Goal: Task Accomplishment & Management: Complete application form

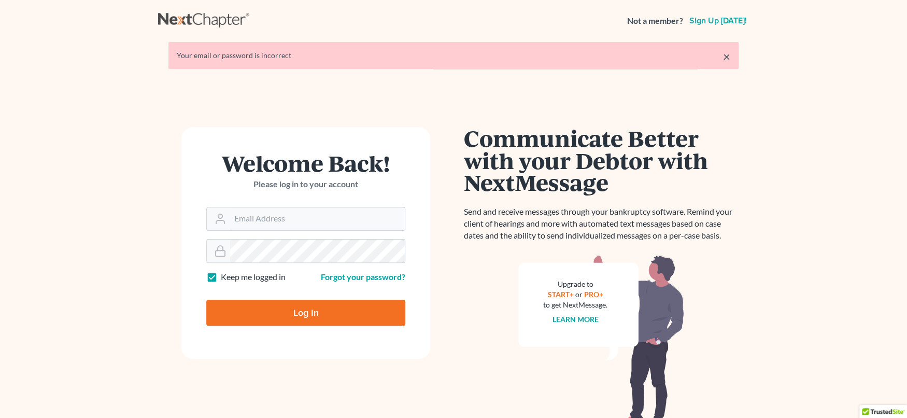
type input "svanhecke@atlasfirm.com"
click at [316, 305] on input "Log In" at bounding box center [305, 313] width 199 height 26
type input "Thinking..."
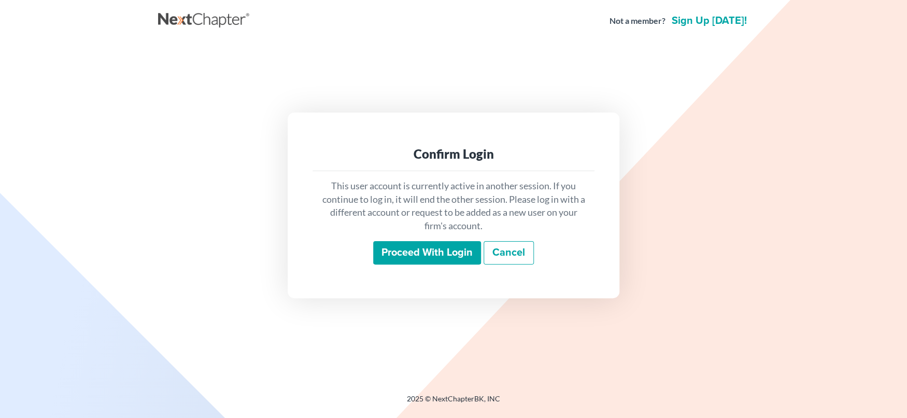
click at [433, 254] on input "Proceed with login" at bounding box center [427, 253] width 108 height 24
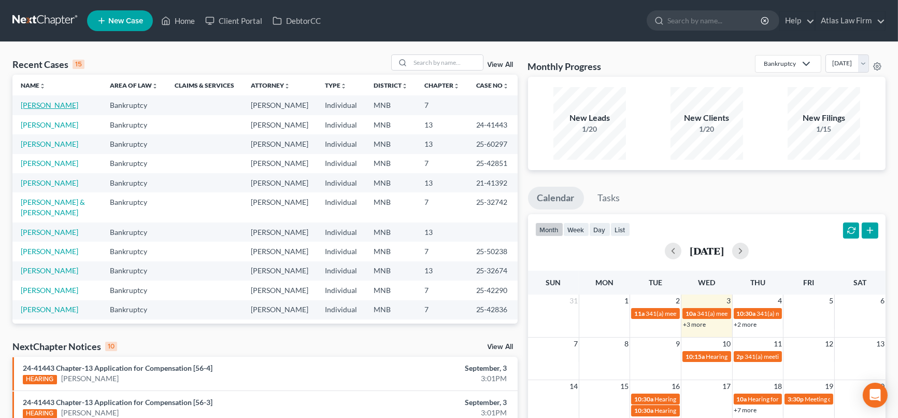
click at [24, 104] on link "[PERSON_NAME]" at bounding box center [50, 105] width 58 height 9
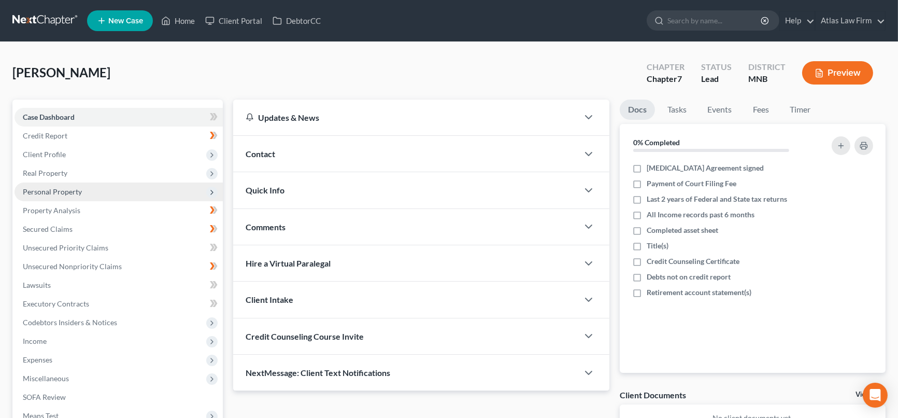
click at [99, 192] on span "Personal Property" at bounding box center [119, 191] width 208 height 19
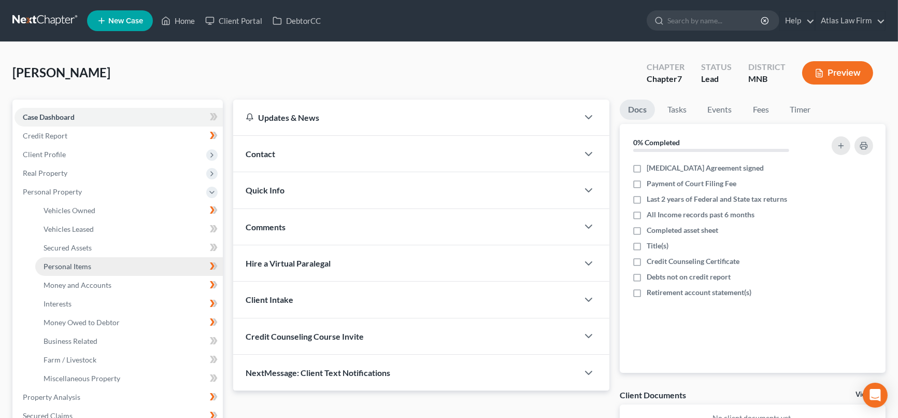
click at [89, 263] on span "Personal Items" at bounding box center [68, 266] width 48 height 9
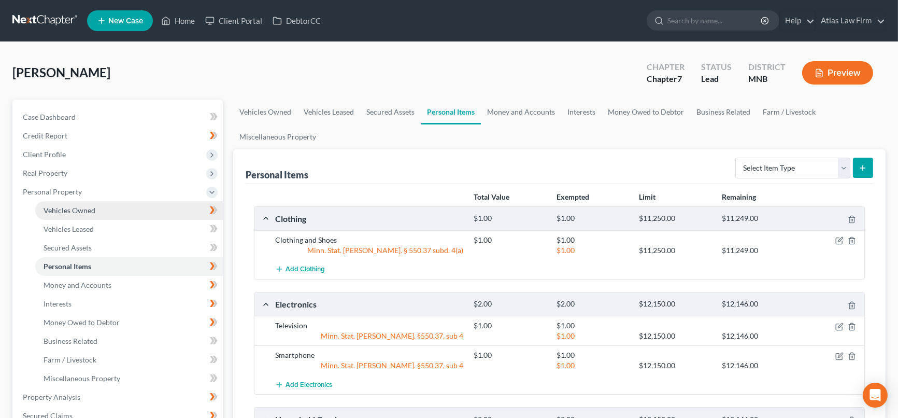
click at [111, 208] on link "Vehicles Owned" at bounding box center [129, 210] width 188 height 19
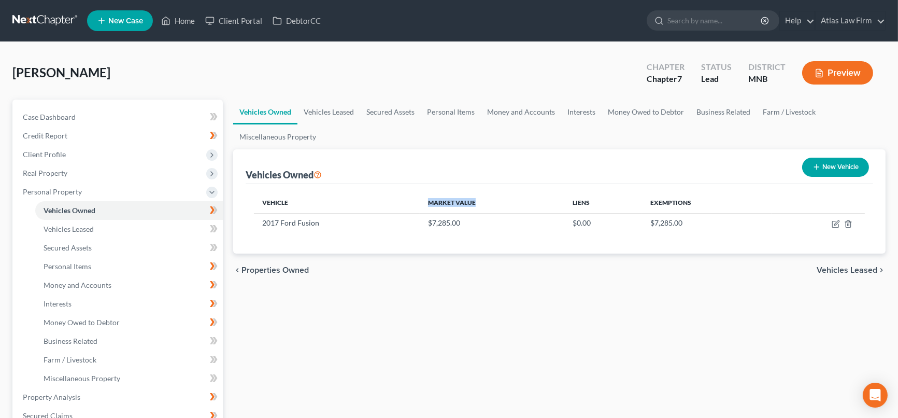
drag, startPoint x: 424, startPoint y: 207, endPoint x: 620, endPoint y: 199, distance: 195.6
click at [576, 210] on tr "Vehicle Market Value Liens Exemptions" at bounding box center [559, 202] width 611 height 21
click at [825, 159] on button "New Vehicle" at bounding box center [836, 167] width 67 height 19
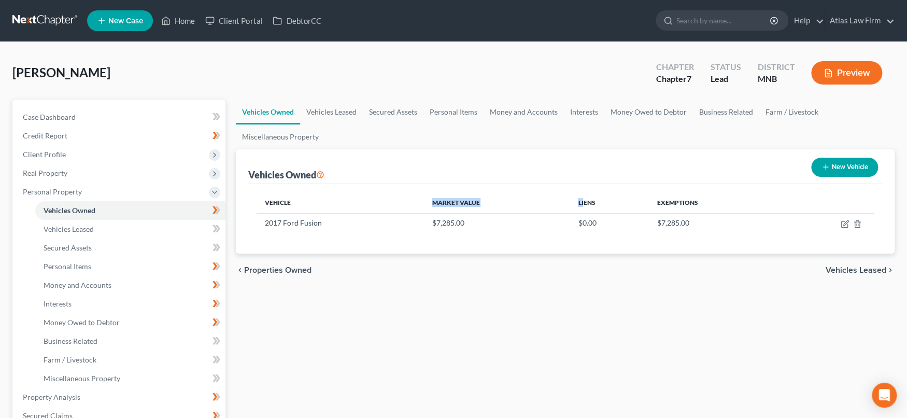
select select "0"
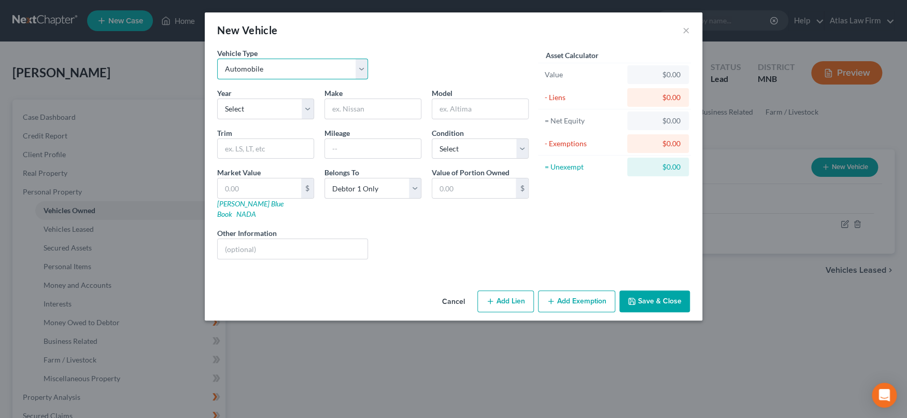
click at [364, 69] on select "Select Automobile Truck Trailer Watercraft Aircraft Motor Home Atv Other Vehicle" at bounding box center [292, 69] width 151 height 21
select select "3"
click at [217, 59] on select "Select Automobile Truck Trailer Watercraft Aircraft Motor Home Atv Other Vehicle" at bounding box center [292, 69] width 151 height 21
click at [304, 107] on select "Select 2026 2025 2024 2023 2022 2021 2020 2019 2018 2017 2016 2015 2014 2013 20…" at bounding box center [265, 109] width 97 height 21
select select "43"
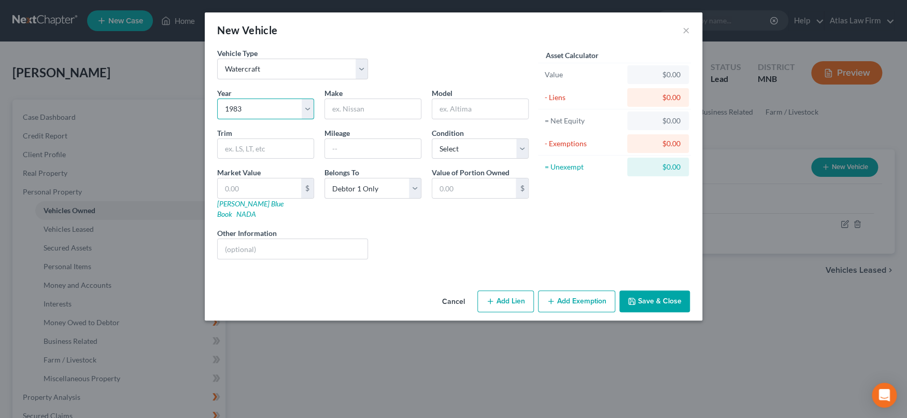
click at [217, 99] on select "Select 2026 2025 2024 2023 2022 2021 2020 2019 2018 2017 2016 2015 2014 2013 20…" at bounding box center [265, 109] width 97 height 21
click at [359, 109] on input "text" at bounding box center [373, 109] width 96 height 20
type input "Boat"
click at [273, 192] on input "text" at bounding box center [259, 188] width 83 height 20
type input "1.00"
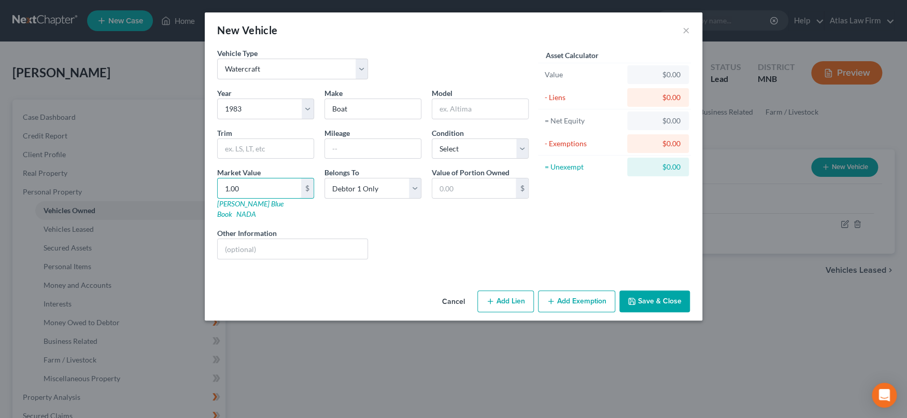
type input "1.00"
drag, startPoint x: 498, startPoint y: 150, endPoint x: 497, endPoint y: 157, distance: 6.9
click at [498, 150] on select "Select Excellent Very Good Good Fair Poor" at bounding box center [480, 148] width 97 height 21
select select "4"
click at [432, 138] on select "Select Excellent Very Good Good Fair Poor" at bounding box center [480, 148] width 97 height 21
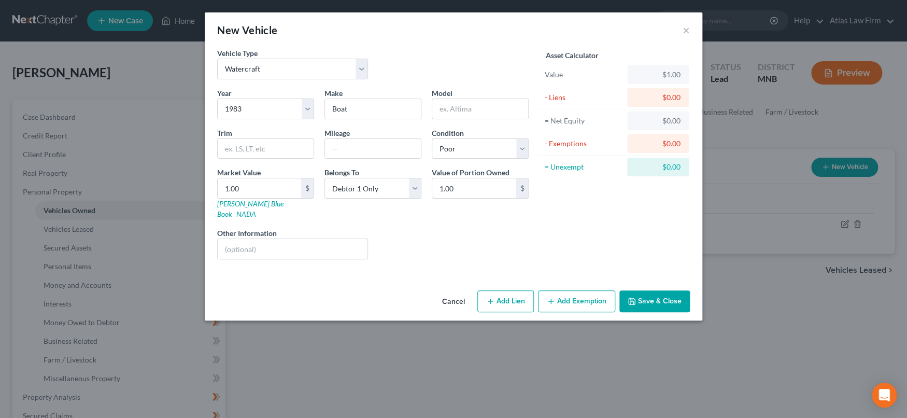
click at [644, 290] on button "Save & Close" at bounding box center [655, 301] width 71 height 22
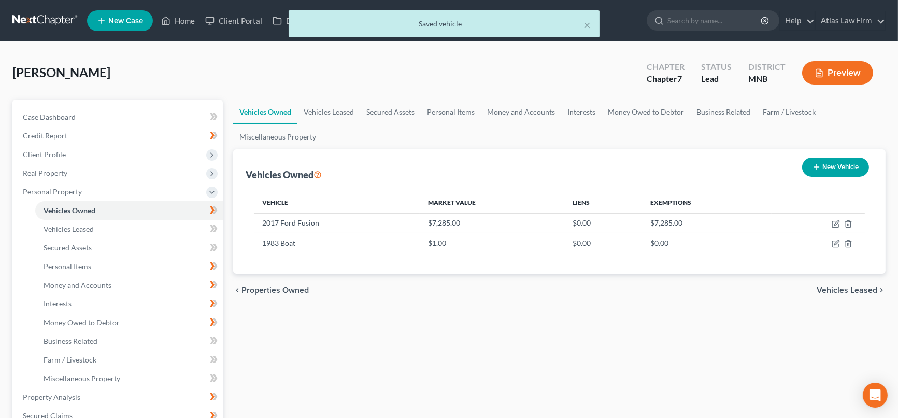
click at [834, 163] on button "New Vehicle" at bounding box center [836, 167] width 67 height 19
select select "0"
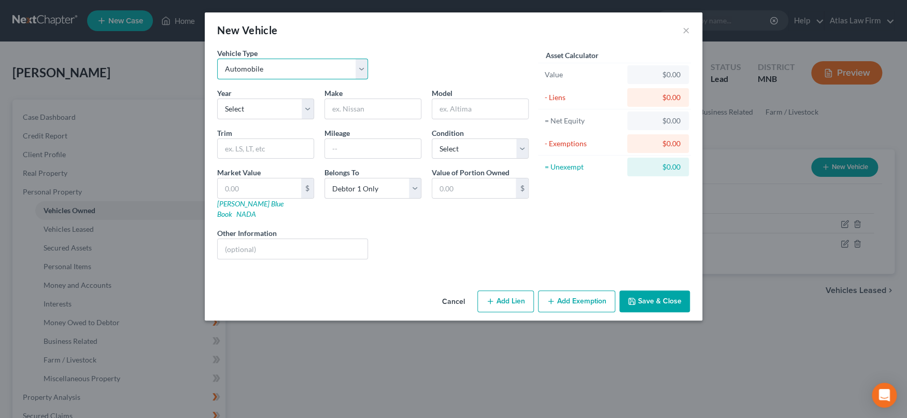
click at [359, 69] on select "Select Automobile Truck Trailer Watercraft Aircraft Motor Home Atv Other Vehicle" at bounding box center [292, 69] width 151 height 21
click at [362, 66] on select "Select Automobile Truck Trailer Watercraft Aircraft Motor Home Atv Other Vehicle" at bounding box center [292, 69] width 151 height 21
select select "7"
click at [217, 59] on select "Select Automobile Truck Trailer Watercraft Aircraft Motor Home Atv Other Vehicle" at bounding box center [292, 69] width 151 height 21
click at [362, 109] on input "text" at bounding box center [373, 109] width 96 height 20
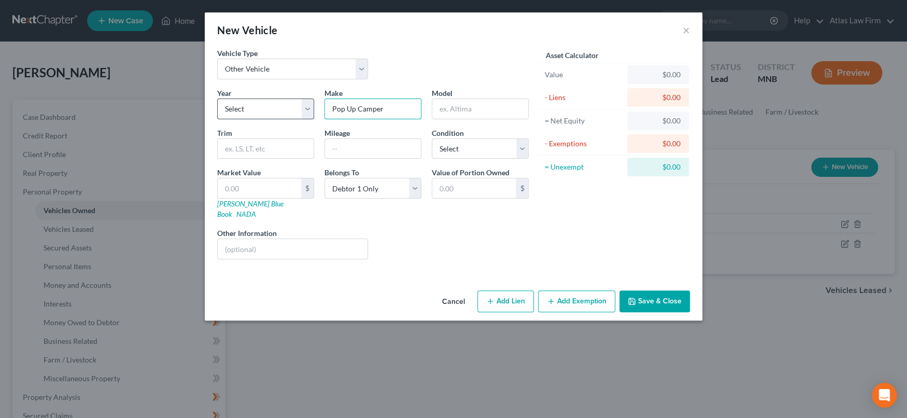
type input "Pop Up Camper"
click at [312, 108] on select "Select 2026 2025 2024 2023 2022 2021 2020 2019 2018 2017 2016 2015 2014 2013 20…" at bounding box center [265, 109] width 97 height 21
select select "28"
click at [217, 99] on select "Select 2026 2025 2024 2023 2022 2021 2020 2019 2018 2017 2016 2015 2014 2013 20…" at bounding box center [265, 109] width 97 height 21
click at [475, 146] on select "Select Excellent Very Good Good Fair Poor" at bounding box center [480, 148] width 97 height 21
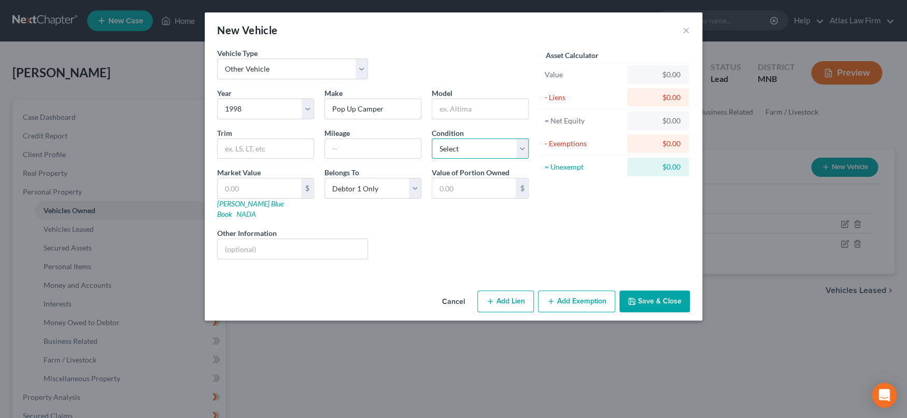
select select "2"
click at [432, 138] on select "Select Excellent Very Good Good Fair Poor" at bounding box center [480, 148] width 97 height 21
click at [291, 186] on input "text" at bounding box center [259, 188] width 83 height 20
type input "5"
type input "5.00"
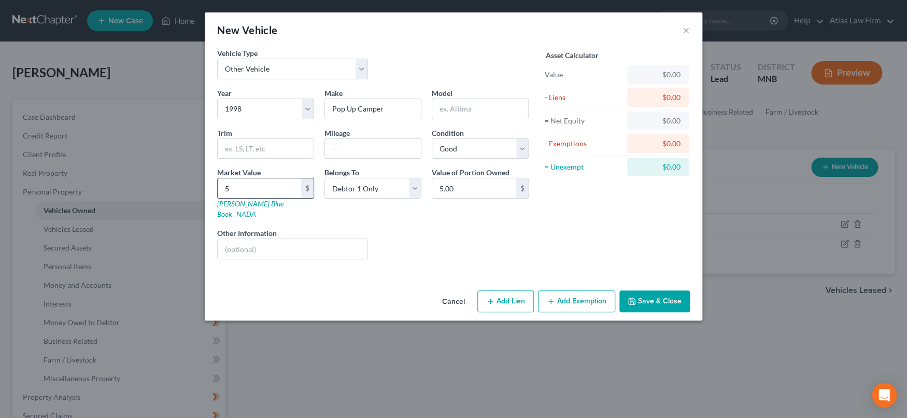
type input "50"
type input "50.00"
type input "500"
type input "500.00"
type input "500"
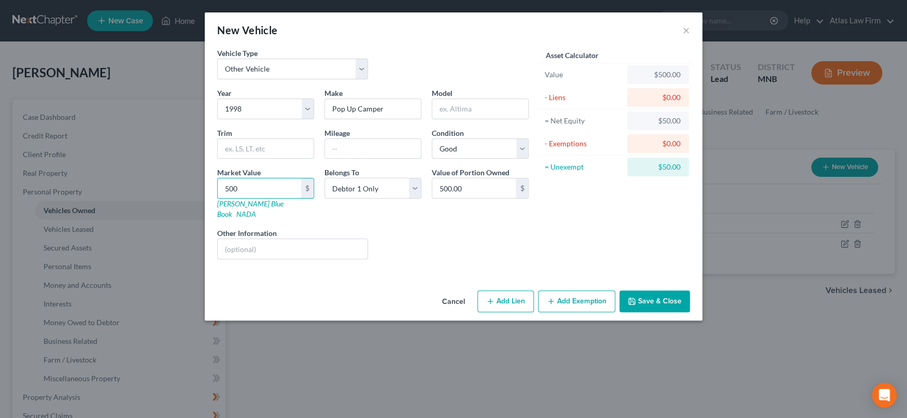
click at [407, 228] on div "Liens Select" at bounding box center [453, 244] width 161 height 32
click at [332, 242] on input "text" at bounding box center [293, 249] width 150 height 20
type input "Value per [PERSON_NAME]'s opinion."
click at [651, 290] on button "Save & Close" at bounding box center [655, 301] width 71 height 22
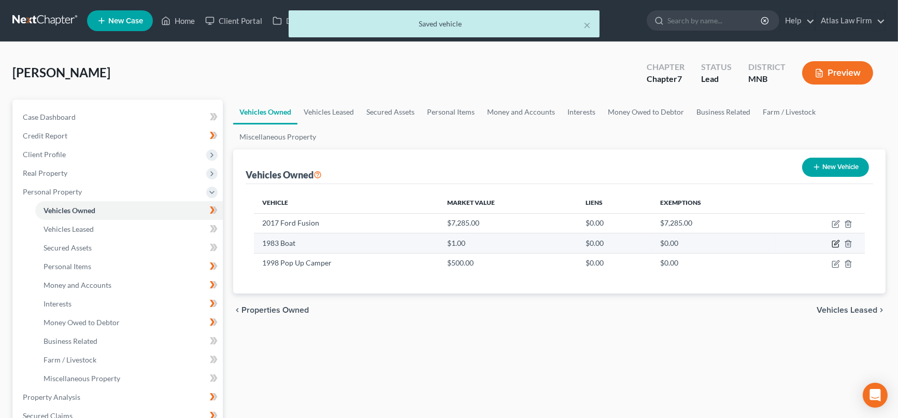
click at [837, 244] on icon "button" at bounding box center [836, 244] width 8 height 8
select select "3"
select select "43"
select select "4"
select select "0"
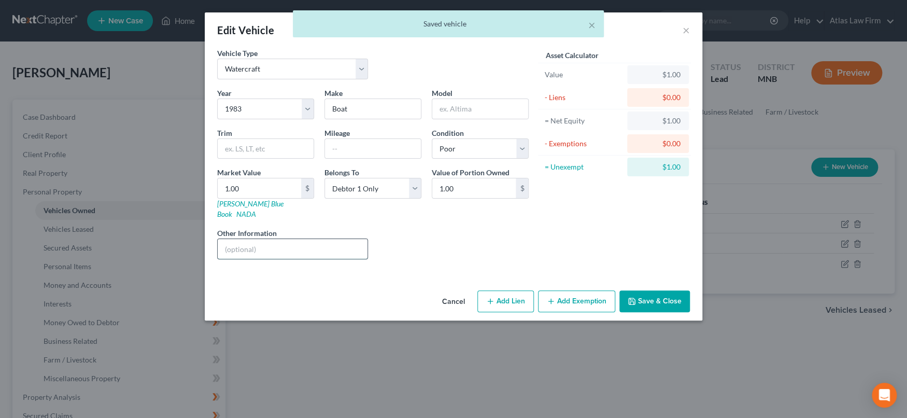
click at [322, 239] on input "text" at bounding box center [293, 249] width 150 height 20
type input "Value per [PERSON_NAME]'s opinion."
click at [659, 297] on button "Save & Close" at bounding box center [655, 301] width 71 height 22
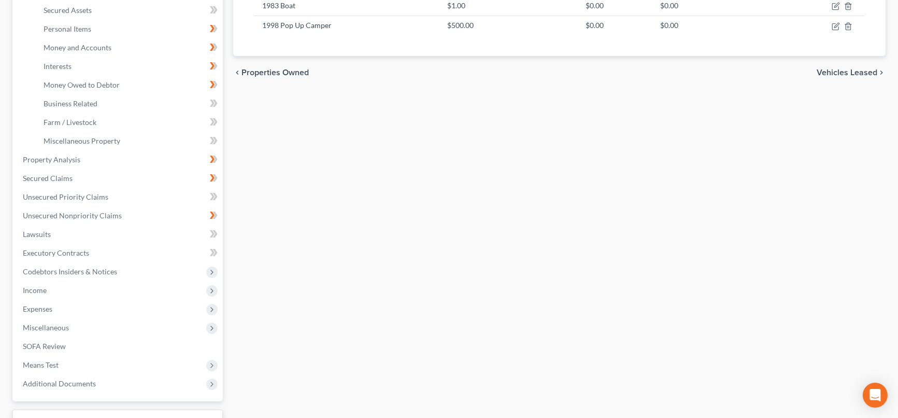
scroll to position [318, 0]
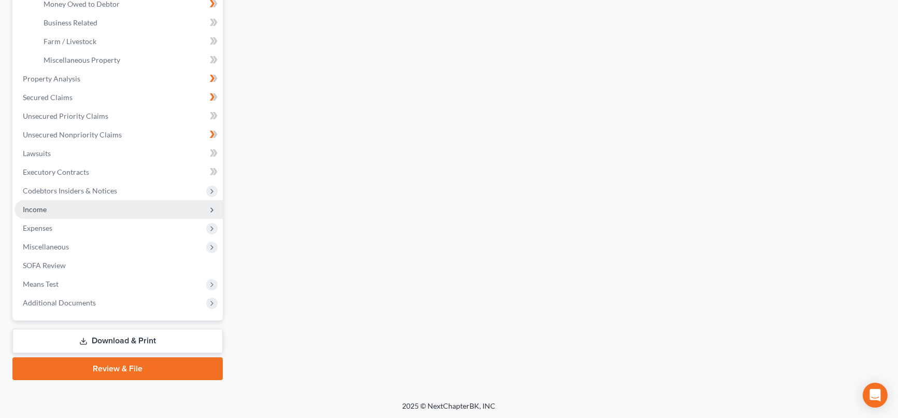
click at [79, 204] on span "Income" at bounding box center [119, 209] width 208 height 19
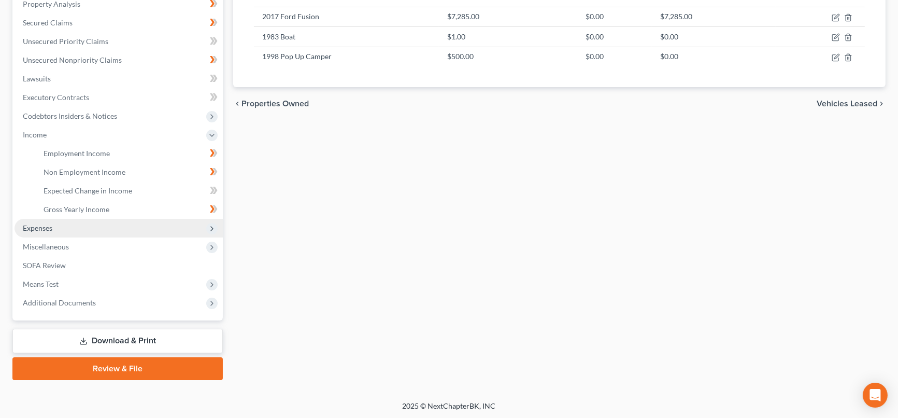
scroll to position [91, 0]
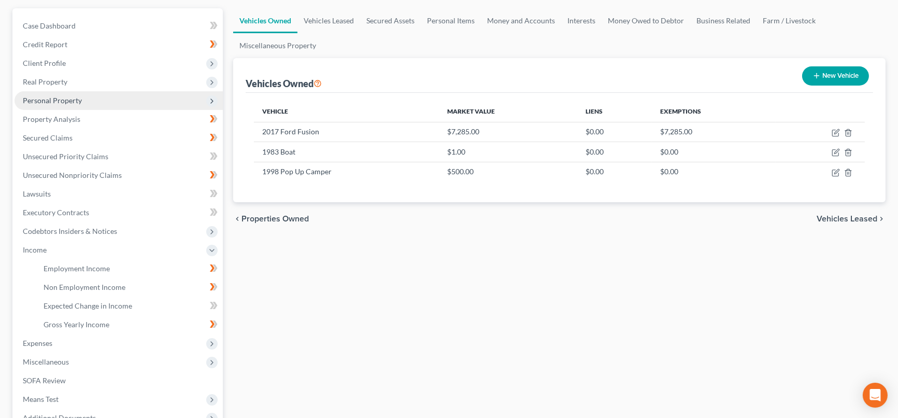
click at [87, 94] on span "Personal Property" at bounding box center [119, 100] width 208 height 19
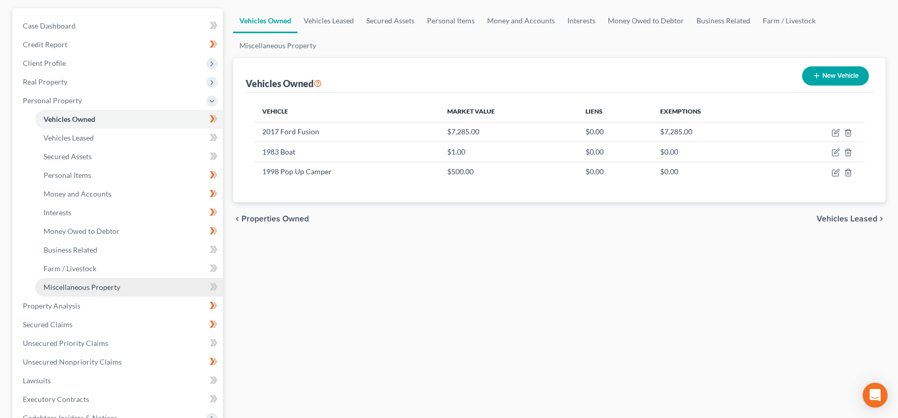
click at [106, 286] on span "Miscellaneous Property" at bounding box center [82, 287] width 77 height 9
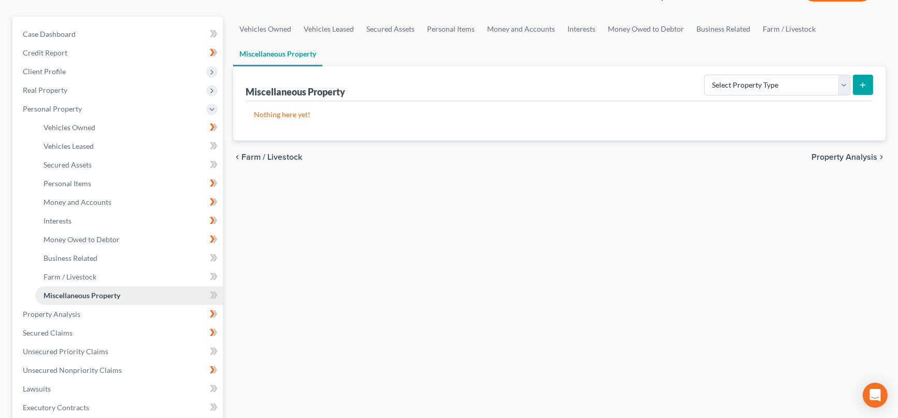
scroll to position [230, 0]
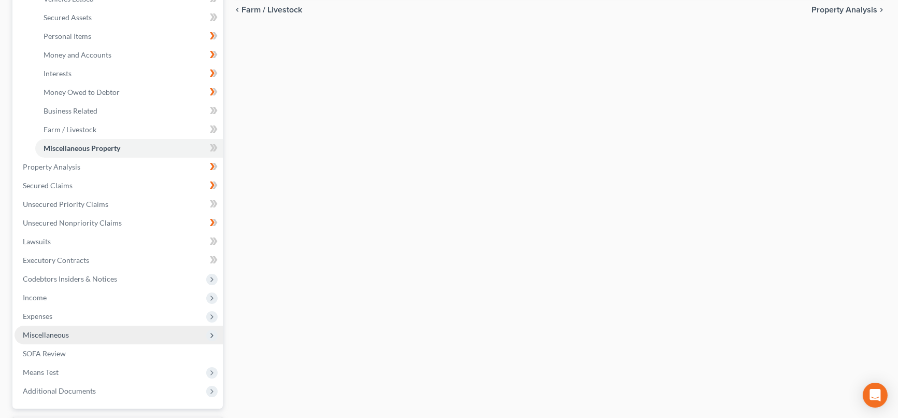
click at [83, 333] on span "Miscellaneous" at bounding box center [119, 335] width 208 height 19
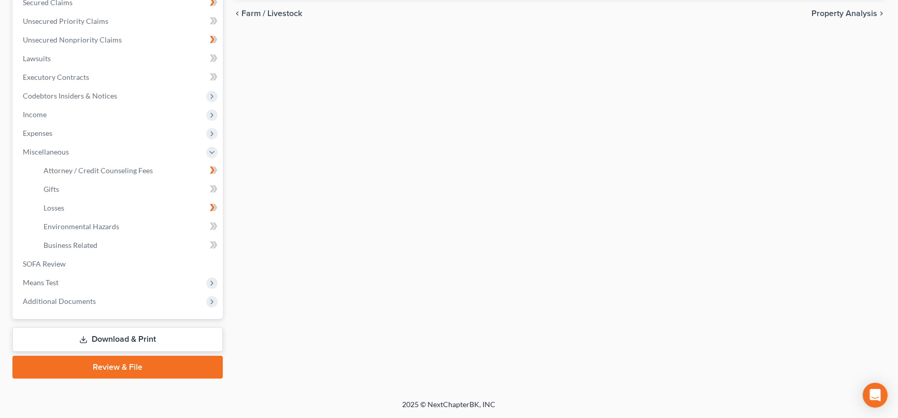
scroll to position [225, 0]
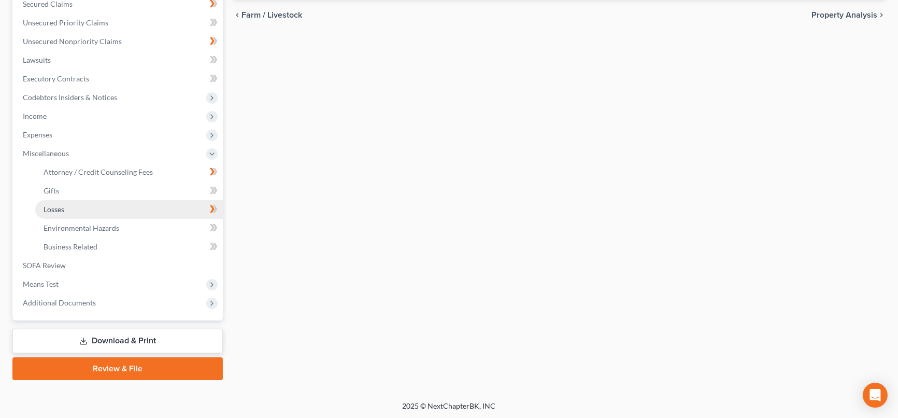
click at [91, 209] on link "Losses" at bounding box center [129, 209] width 188 height 19
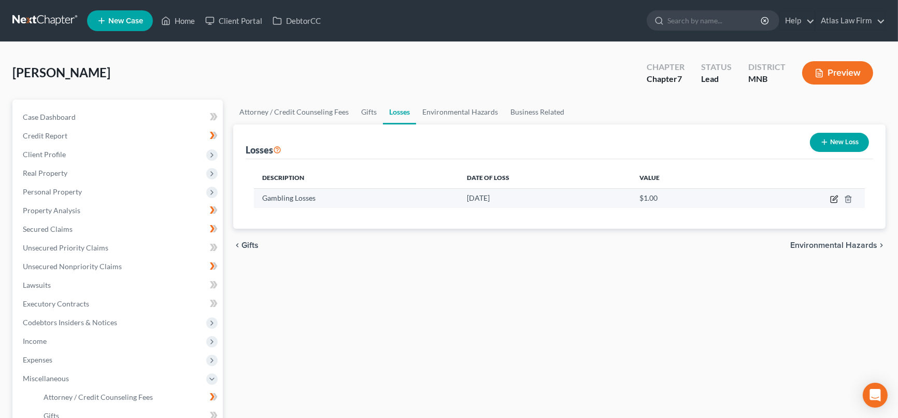
click at [834, 200] on icon "button" at bounding box center [835, 199] width 8 height 8
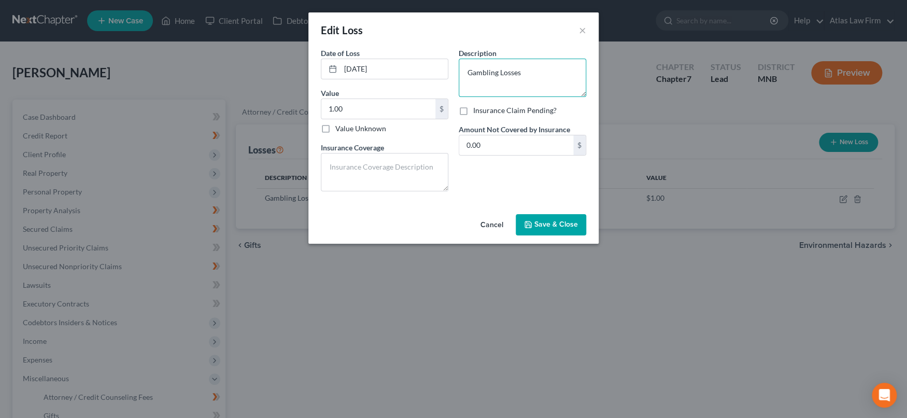
click at [534, 73] on textarea "Gambling Losses" at bounding box center [523, 78] width 128 height 38
type textarea "Gambling Losses? Gambling winnings $7000?"
click at [559, 224] on span "Save & Close" at bounding box center [557, 224] width 44 height 9
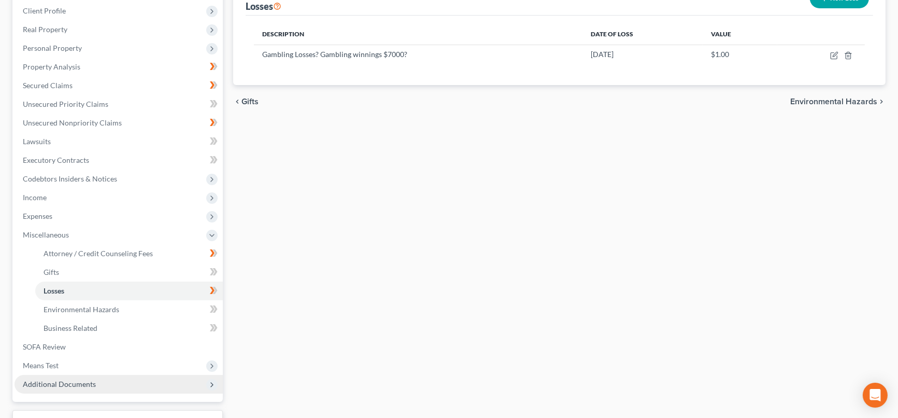
scroll to position [110, 0]
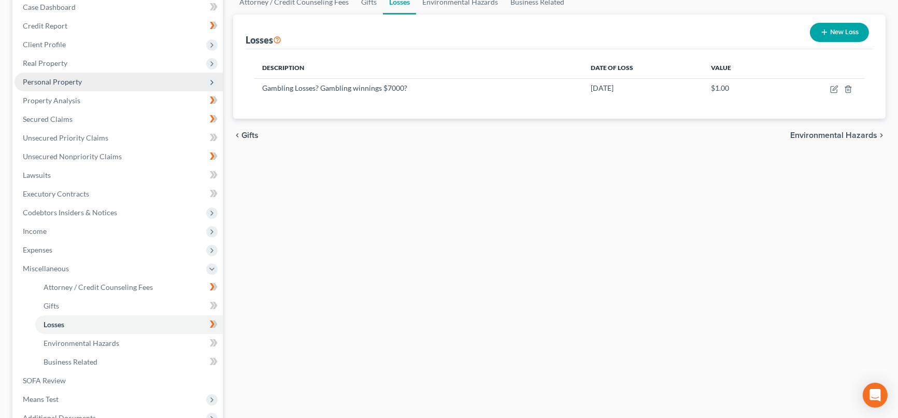
click at [88, 85] on span "Personal Property" at bounding box center [119, 82] width 208 height 19
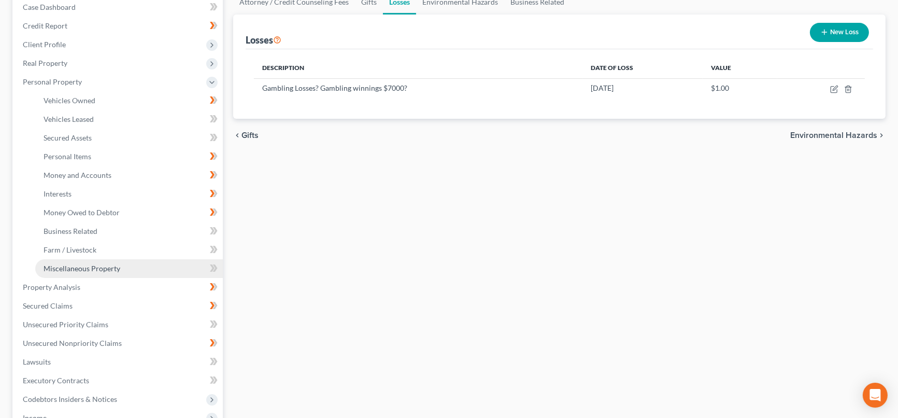
click at [92, 267] on span "Miscellaneous Property" at bounding box center [82, 268] width 77 height 9
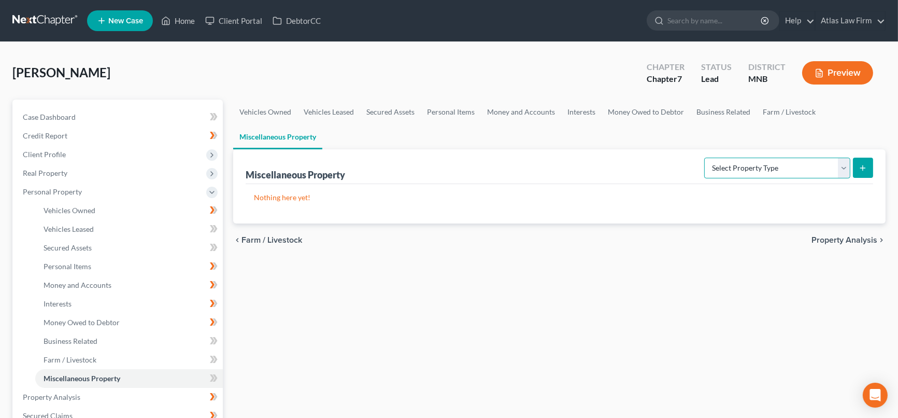
click at [842, 170] on select "Select Property Type Assigned for Creditor Benefit [DATE] Holding for Another N…" at bounding box center [778, 168] width 146 height 21
click at [705, 158] on select "Select Property Type Assigned for Creditor Benefit [DATE] Holding for Another N…" at bounding box center [778, 168] width 146 height 21
click at [846, 167] on select "Select Property Type Assigned for Creditor Benefit [DATE] Holding for Another N…" at bounding box center [778, 168] width 146 height 21
click at [705, 158] on select "Select Property Type Assigned for Creditor Benefit [DATE] Holding for Another N…" at bounding box center [778, 168] width 146 height 21
click at [863, 164] on icon "submit" at bounding box center [863, 168] width 8 height 8
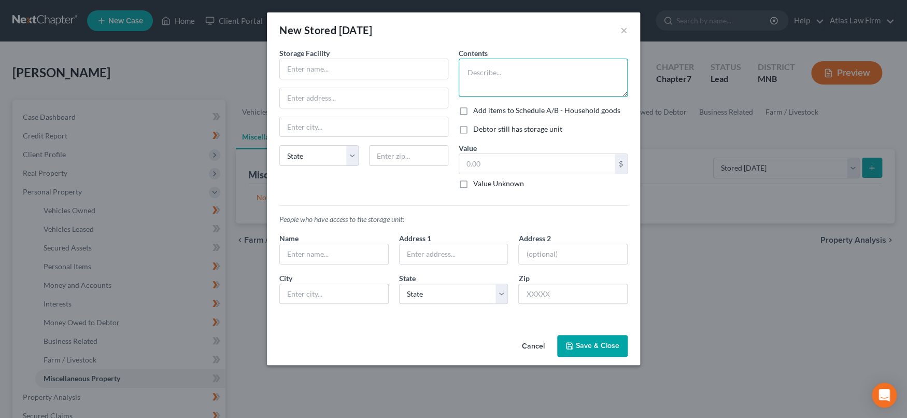
click at [524, 72] on textarea at bounding box center [543, 78] width 169 height 38
click at [622, 28] on button "×" at bounding box center [624, 30] width 7 height 12
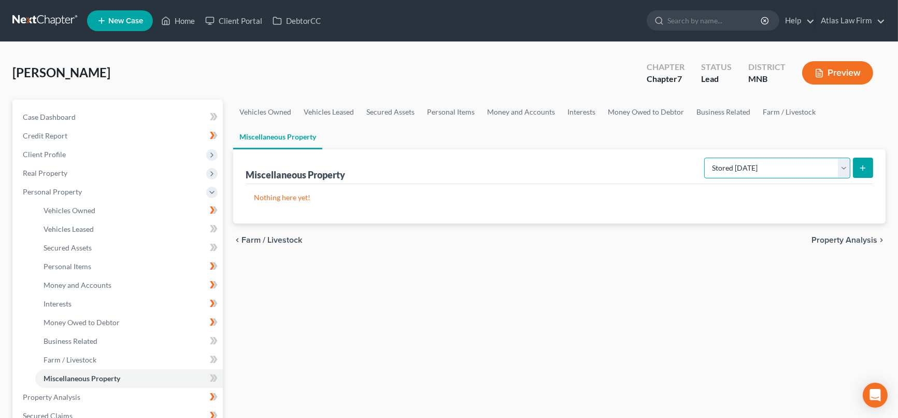
click at [846, 169] on select "Select Property Type Assigned for Creditor Benefit [DATE] Holding for Another N…" at bounding box center [778, 168] width 146 height 21
select select "transferred"
click at [705, 158] on select "Select Property Type Assigned for Creditor Benefit [DATE] Holding for Another N…" at bounding box center [778, 168] width 146 height 21
click at [864, 168] on line "submit" at bounding box center [863, 168] width 5 height 0
select select "Ordinary ([DATE])"
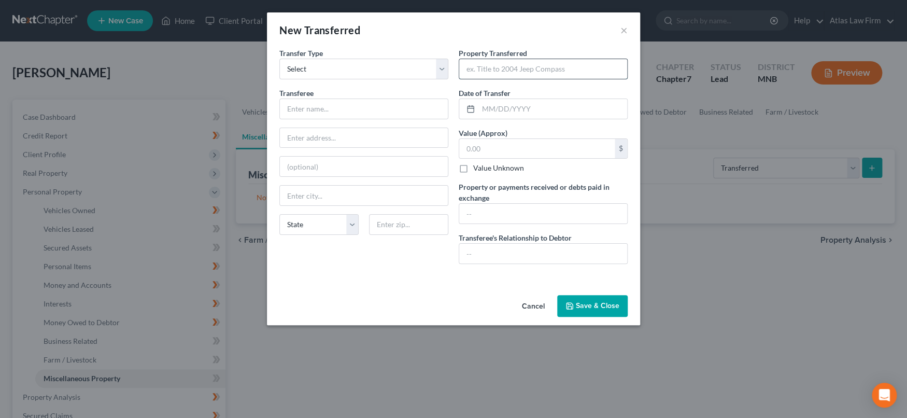
click at [546, 70] on input "text" at bounding box center [543, 69] width 168 height 20
paste input "2015 Ford Expedition (160k) gave to person owed $4,000 to friend"
click at [488, 67] on input "2015 Ford Expedition (160k) gave to person owed $4,000 to friend" at bounding box center [543, 69] width 168 height 20
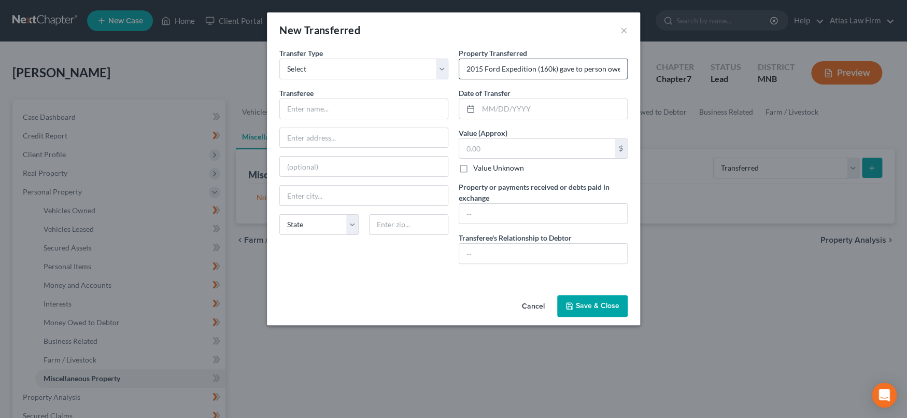
drag, startPoint x: 557, startPoint y: 68, endPoint x: 546, endPoint y: 69, distance: 10.9
click at [556, 68] on input "2015 Ford Expedition (160k) gave to person owed $4,000 to friend" at bounding box center [543, 69] width 168 height 20
drag, startPoint x: 534, startPoint y: 67, endPoint x: 682, endPoint y: 53, distance: 148.9
click at [682, 53] on div "New Transferred × An exemption set must first be selected from the Filing Infor…" at bounding box center [453, 209] width 907 height 418
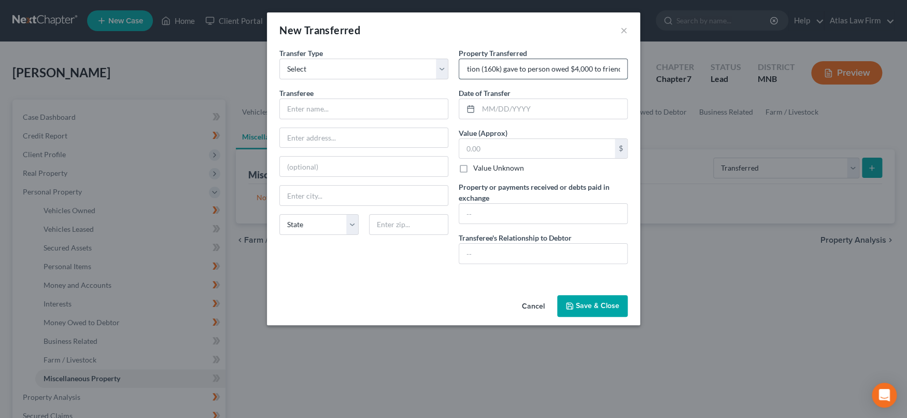
click at [585, 68] on input "2015 Ford Expedition (160k) gave to person owed $4,000 to friend" at bounding box center [543, 69] width 168 height 20
drag, startPoint x: 502, startPoint y: 71, endPoint x: 640, endPoint y: 61, distance: 138.3
click at [640, 61] on div "New Transferred × An exemption set must first be selected from the Filing Infor…" at bounding box center [453, 209] width 907 height 418
type input "2015 Ford Expedition (160k)"
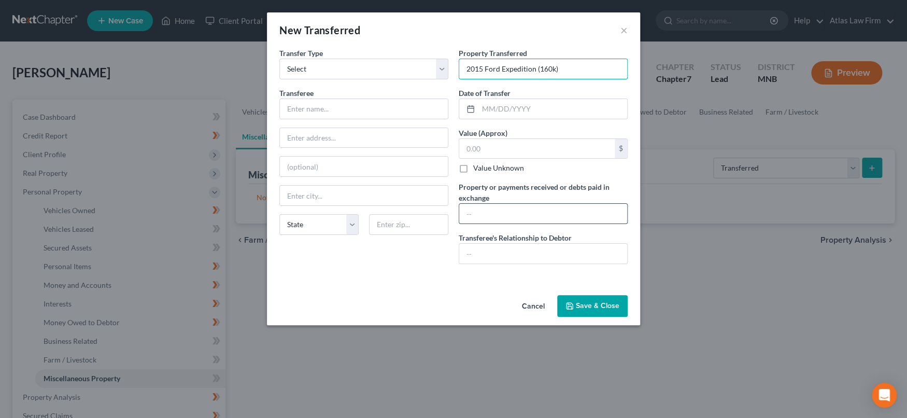
click at [581, 215] on input "text" at bounding box center [543, 214] width 168 height 20
paste input "2015 Ford Expedition (160k) gave to person owed $4,000 to friend"
type input "2015 Ford Expedition (160k) gave to person owed $4,000 to friend"
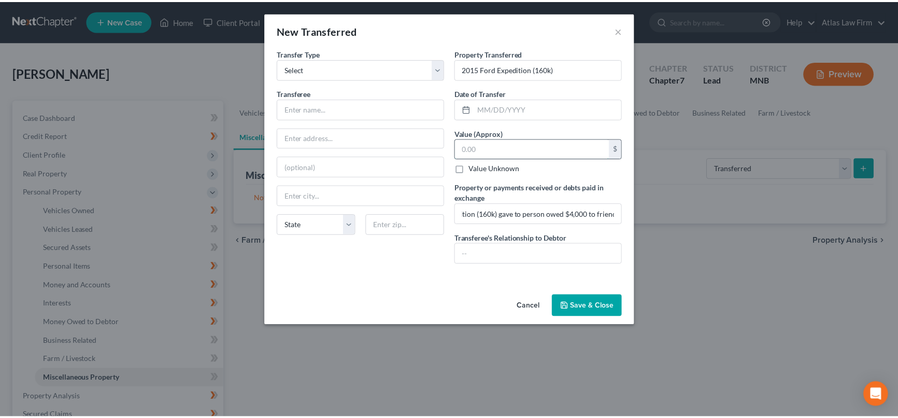
scroll to position [0, 0]
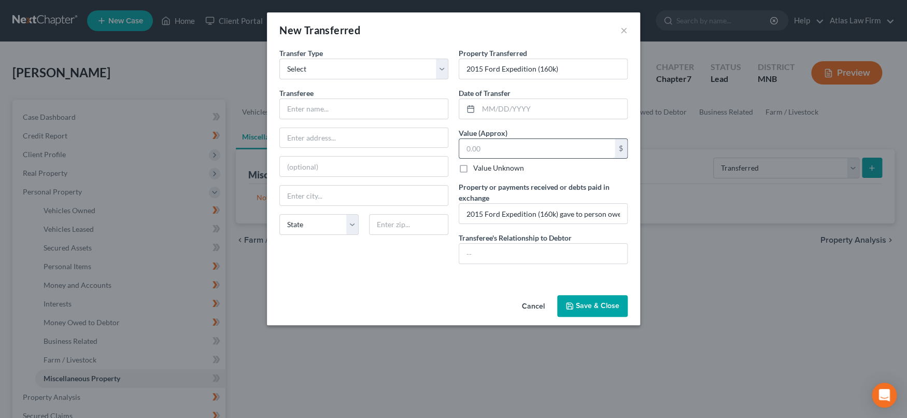
click at [594, 149] on input "text" at bounding box center [537, 149] width 156 height 20
type input "4,000"
click at [573, 252] on input "text" at bounding box center [543, 254] width 168 height 20
type input "Friend"
click at [361, 113] on input "text" at bounding box center [364, 109] width 168 height 20
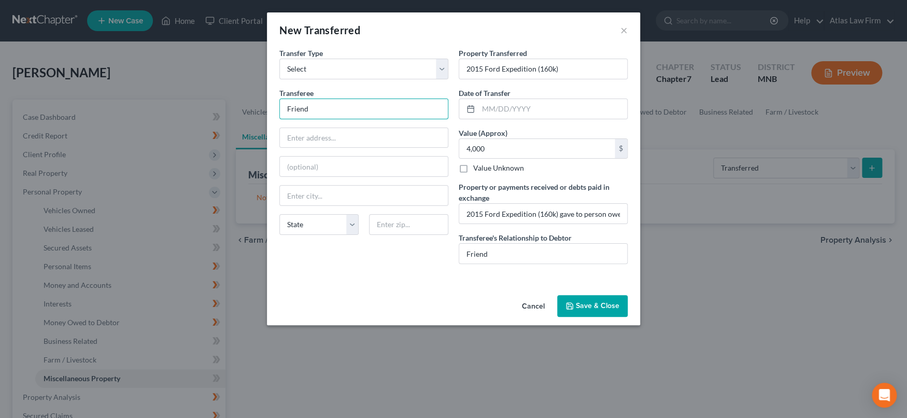
type input "Friend"
click at [578, 303] on button "Save & Close" at bounding box center [592, 306] width 71 height 22
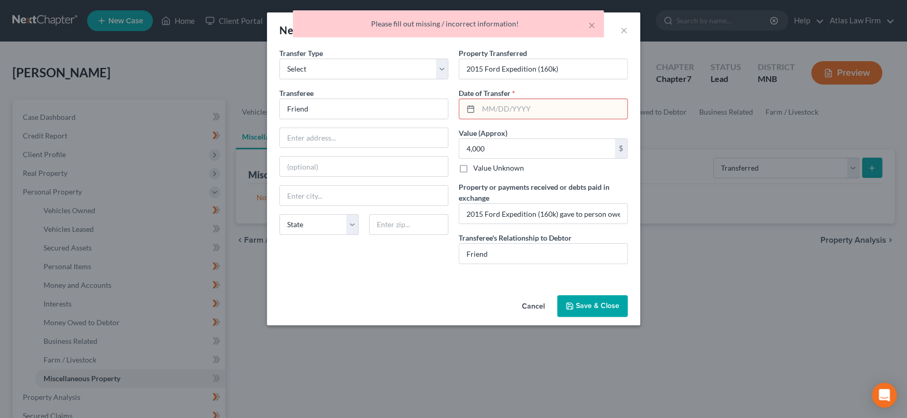
click at [585, 107] on input "text" at bounding box center [553, 109] width 149 height 20
type input "[DATE]"
click at [603, 314] on button "Save & Close" at bounding box center [592, 306] width 71 height 22
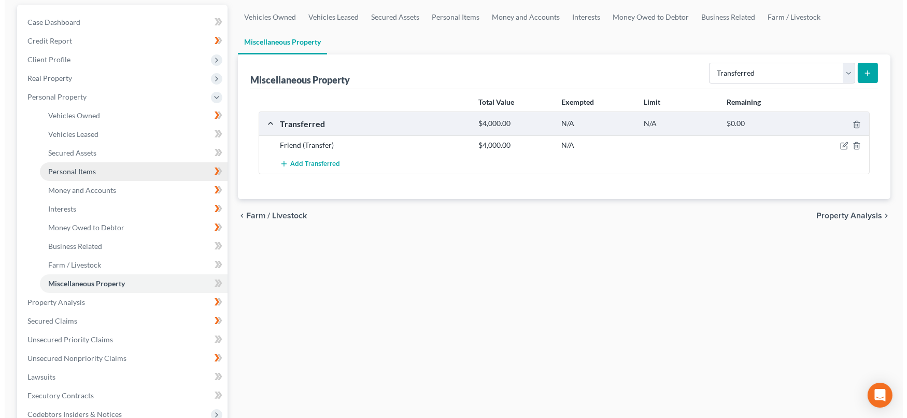
scroll to position [115, 0]
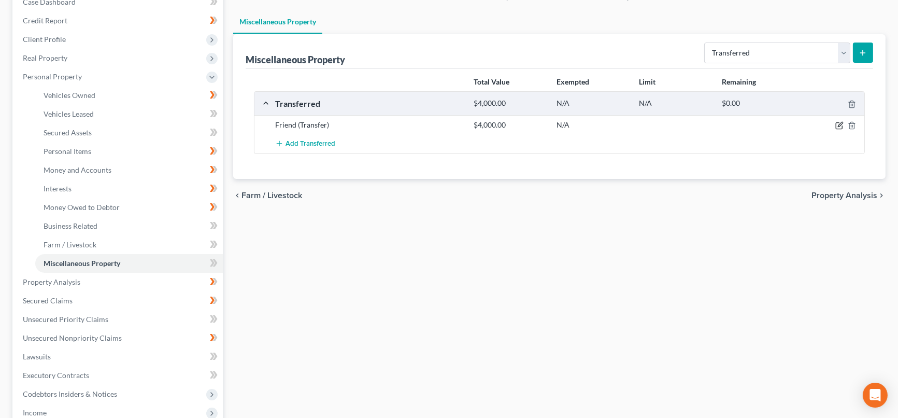
click at [839, 127] on icon "button" at bounding box center [840, 125] width 8 height 8
select select "Ordinary ([DATE])"
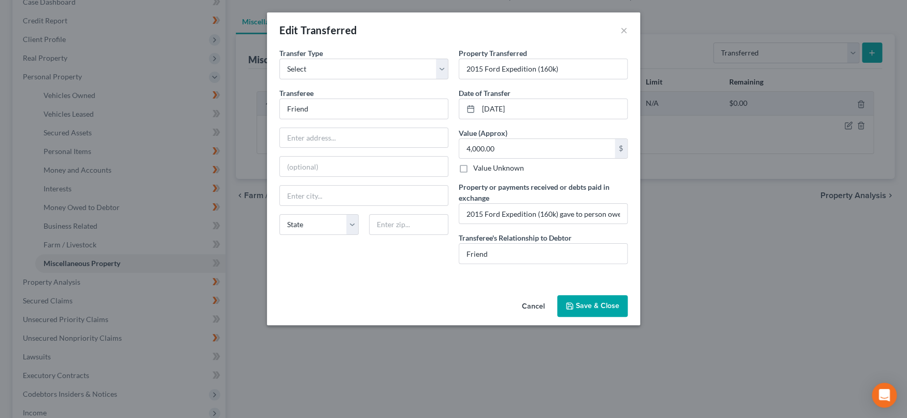
click at [385, 120] on div "Transferee * Friend State [US_STATE] AK AR AZ CA CO CT DE DC [GEOGRAPHIC_DATA] …" at bounding box center [363, 166] width 169 height 156
click at [386, 108] on input "Friend" at bounding box center [364, 109] width 168 height 20
type input "Friend or Relative"
click at [566, 207] on input "2015 Ford Expedition (160k) gave to person owed $4,000 to friend" at bounding box center [543, 214] width 168 height 20
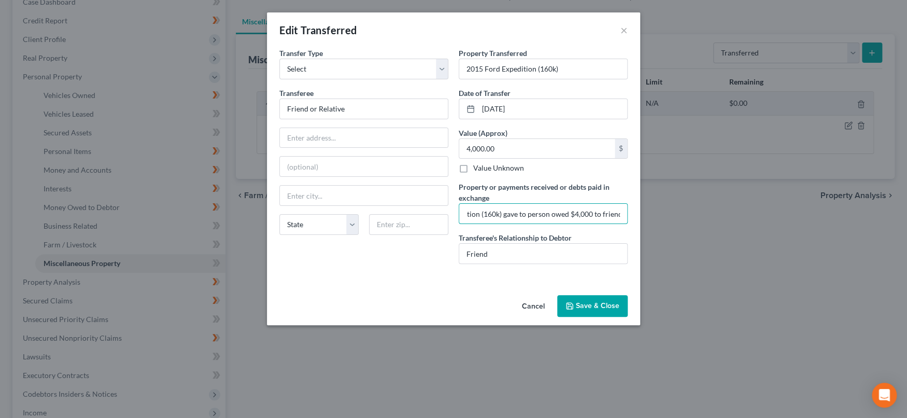
drag, startPoint x: 590, startPoint y: 212, endPoint x: 630, endPoint y: 207, distance: 40.2
click at [630, 207] on div "Property Transferred * 2015 Ford Expedition (160k) Date of Transfer * [DATE] Va…" at bounding box center [543, 160] width 179 height 224
click at [580, 213] on input "2015 Ford Expedition (160k) gave to person owed $4,000" at bounding box center [543, 214] width 168 height 20
type input "2015 Ford Expedition (160k) gave to person owed $4,000"
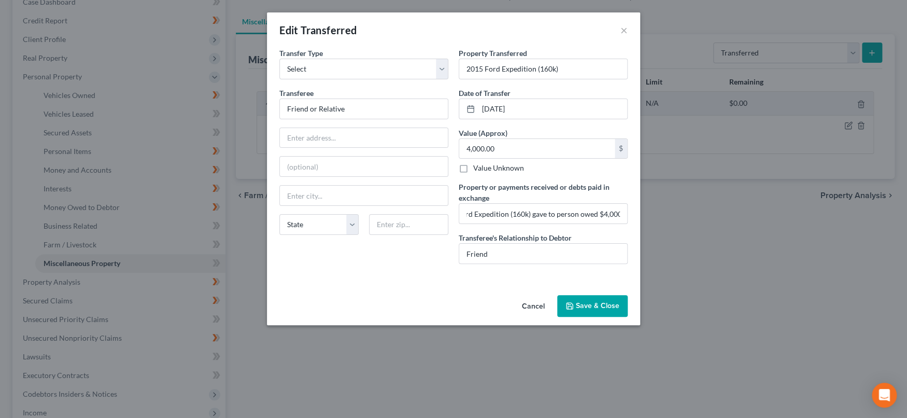
click at [585, 303] on button "Save & Close" at bounding box center [592, 306] width 71 height 22
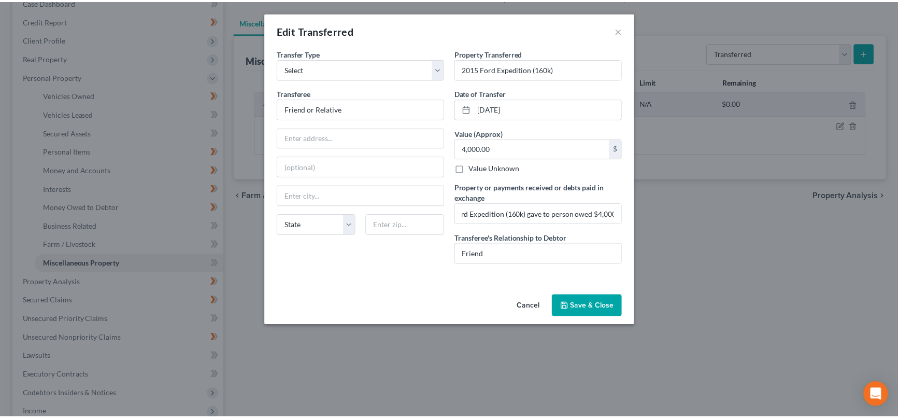
scroll to position [0, 0]
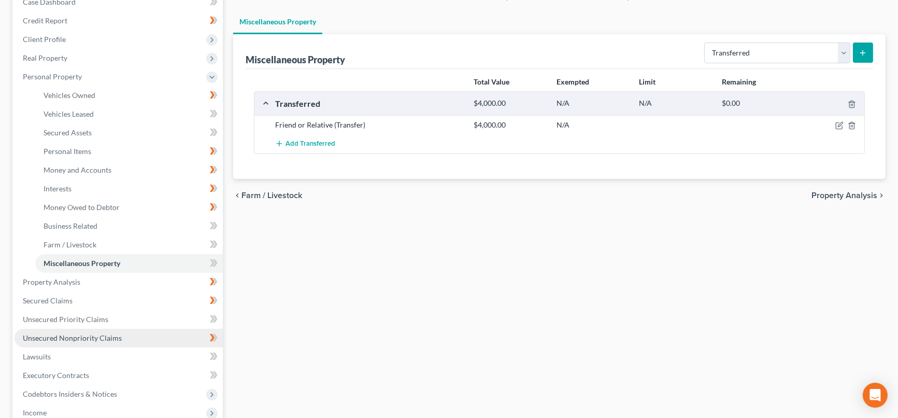
click at [110, 333] on span "Unsecured Nonpriority Claims" at bounding box center [72, 337] width 99 height 9
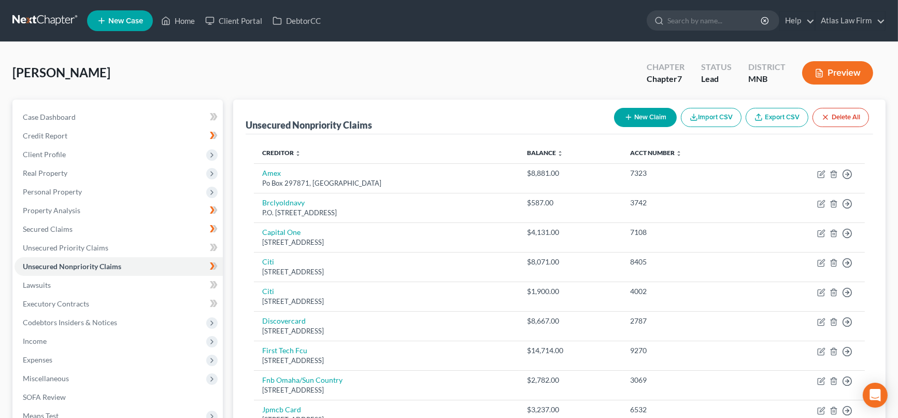
click at [652, 114] on button "New Claim" at bounding box center [645, 117] width 63 height 19
select select "0"
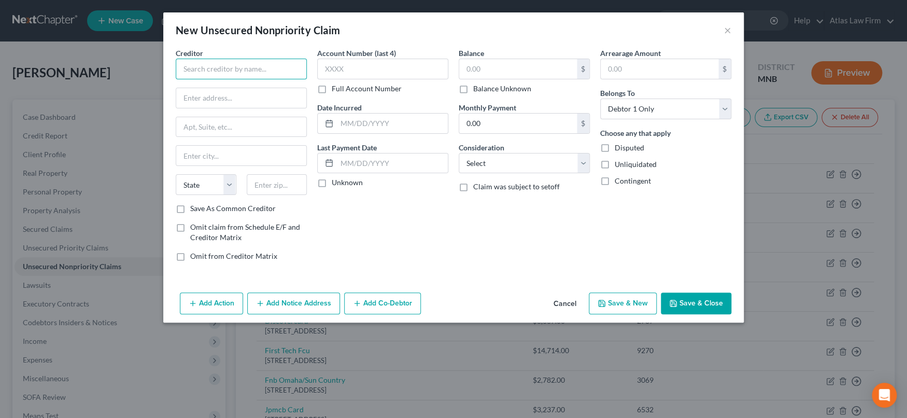
click at [277, 77] on input "text" at bounding box center [241, 69] width 131 height 21
type input "Medical debts?"
click at [501, 71] on input "text" at bounding box center [518, 69] width 118 height 20
type input "11,800"
click at [578, 164] on select "Select Cable / Satellite Services Collection Agency Credit Card Debt Debt Couns…" at bounding box center [524, 163] width 131 height 21
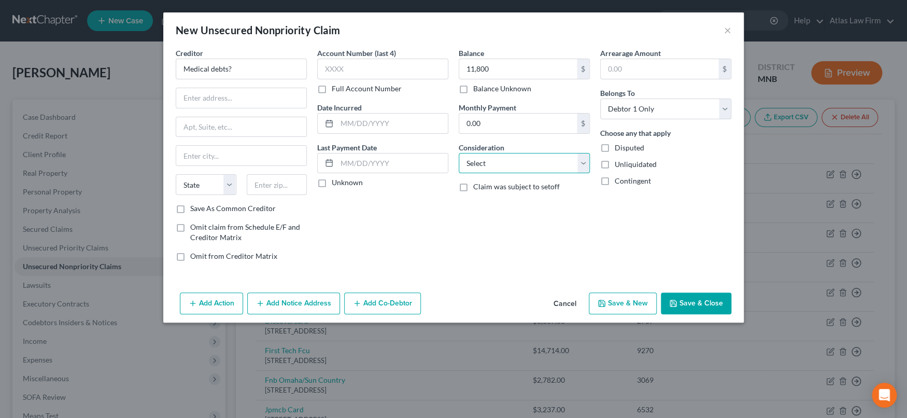
select select "9"
click at [459, 153] on select "Select Cable / Satellite Services Collection Agency Credit Card Debt Debt Couns…" at bounding box center [524, 163] width 131 height 21
click at [713, 303] on button "Save & Close" at bounding box center [696, 303] width 71 height 22
